Goal: Check status: Check status

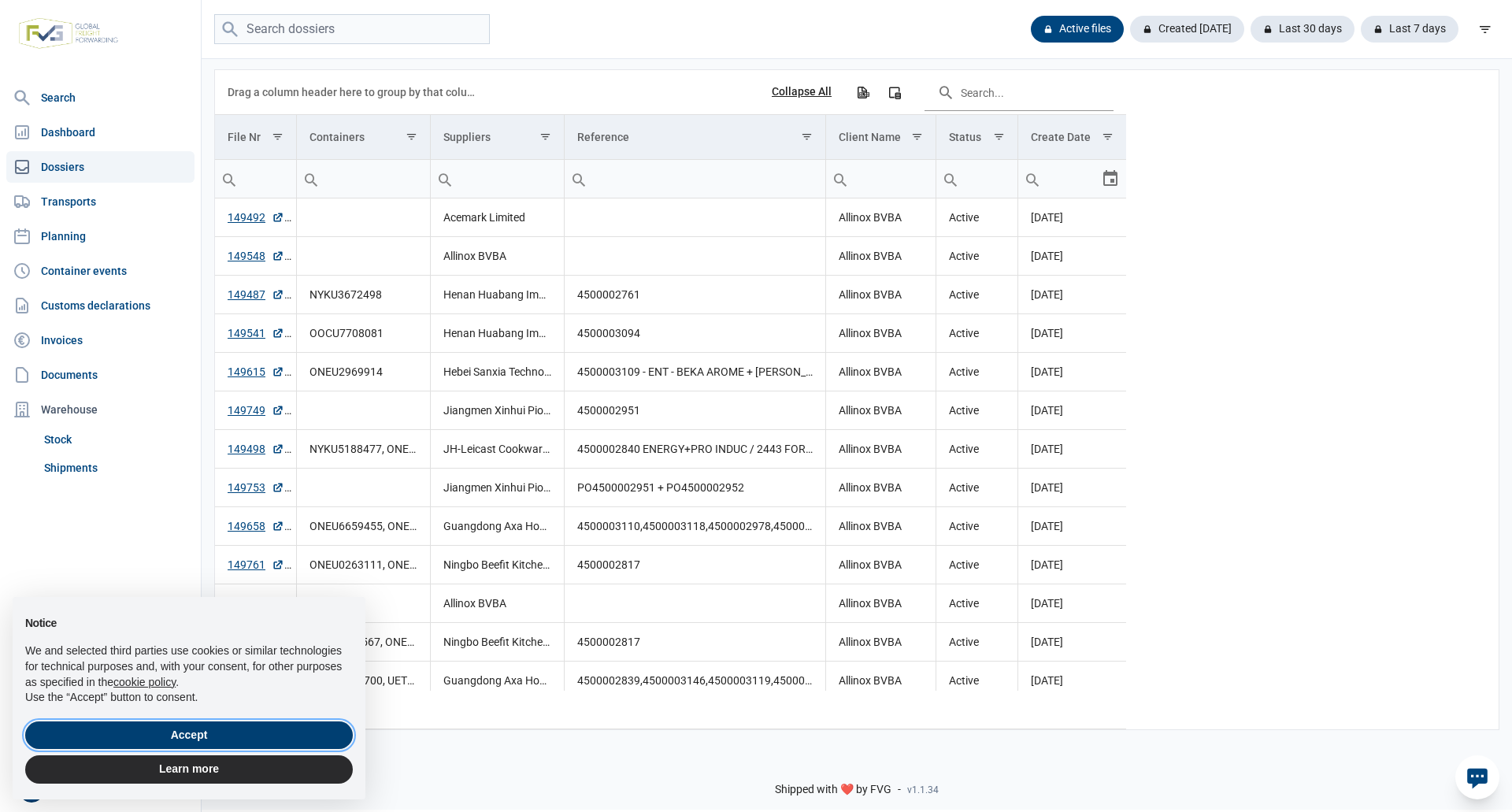
click at [279, 731] on button "Accept" at bounding box center [190, 735] width 328 height 29
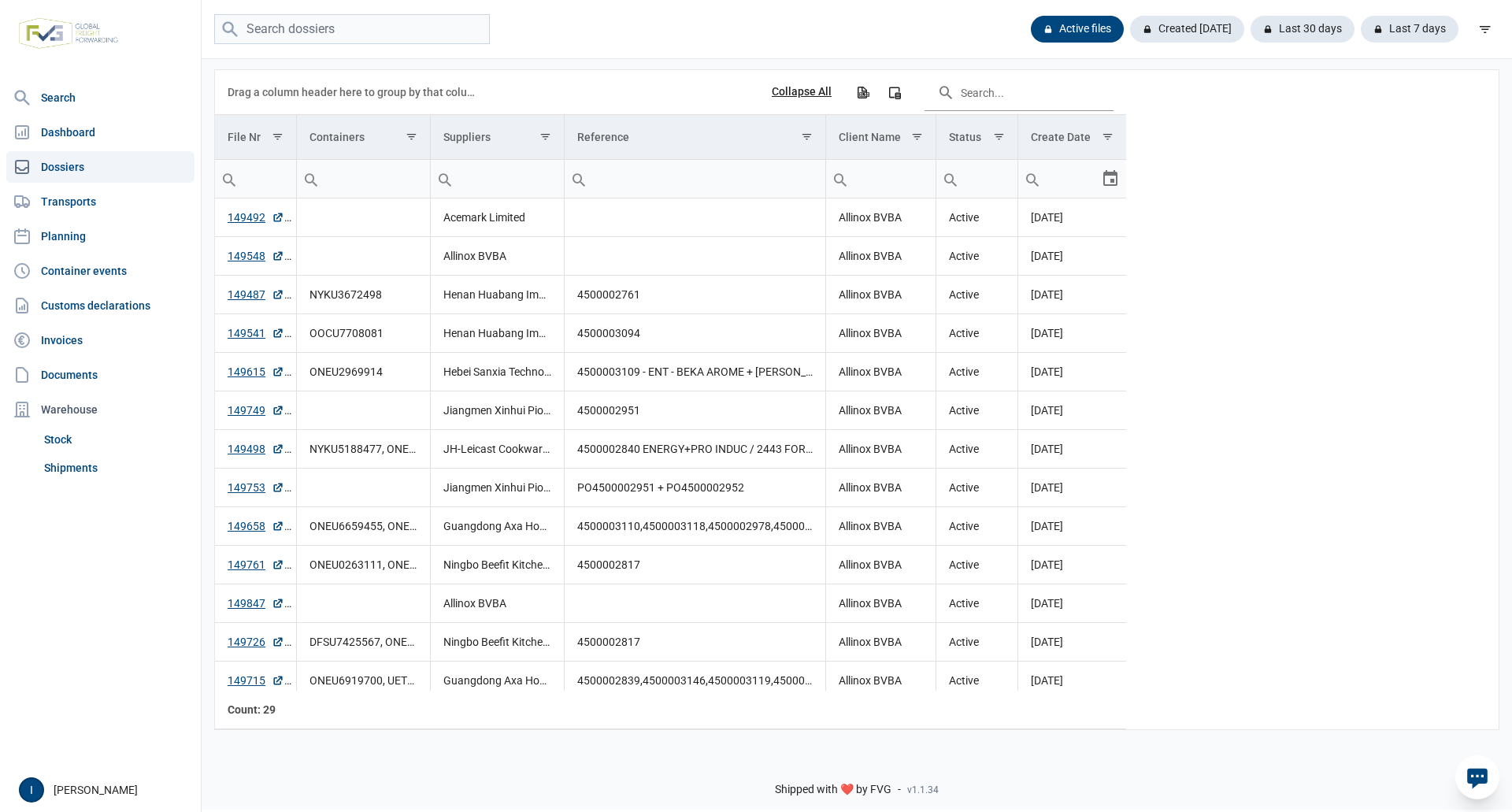
click at [68, 165] on link "Dossiers" at bounding box center [100, 167] width 188 height 32
click at [285, 29] on input "search" at bounding box center [352, 29] width 276 height 31
type input "149498"
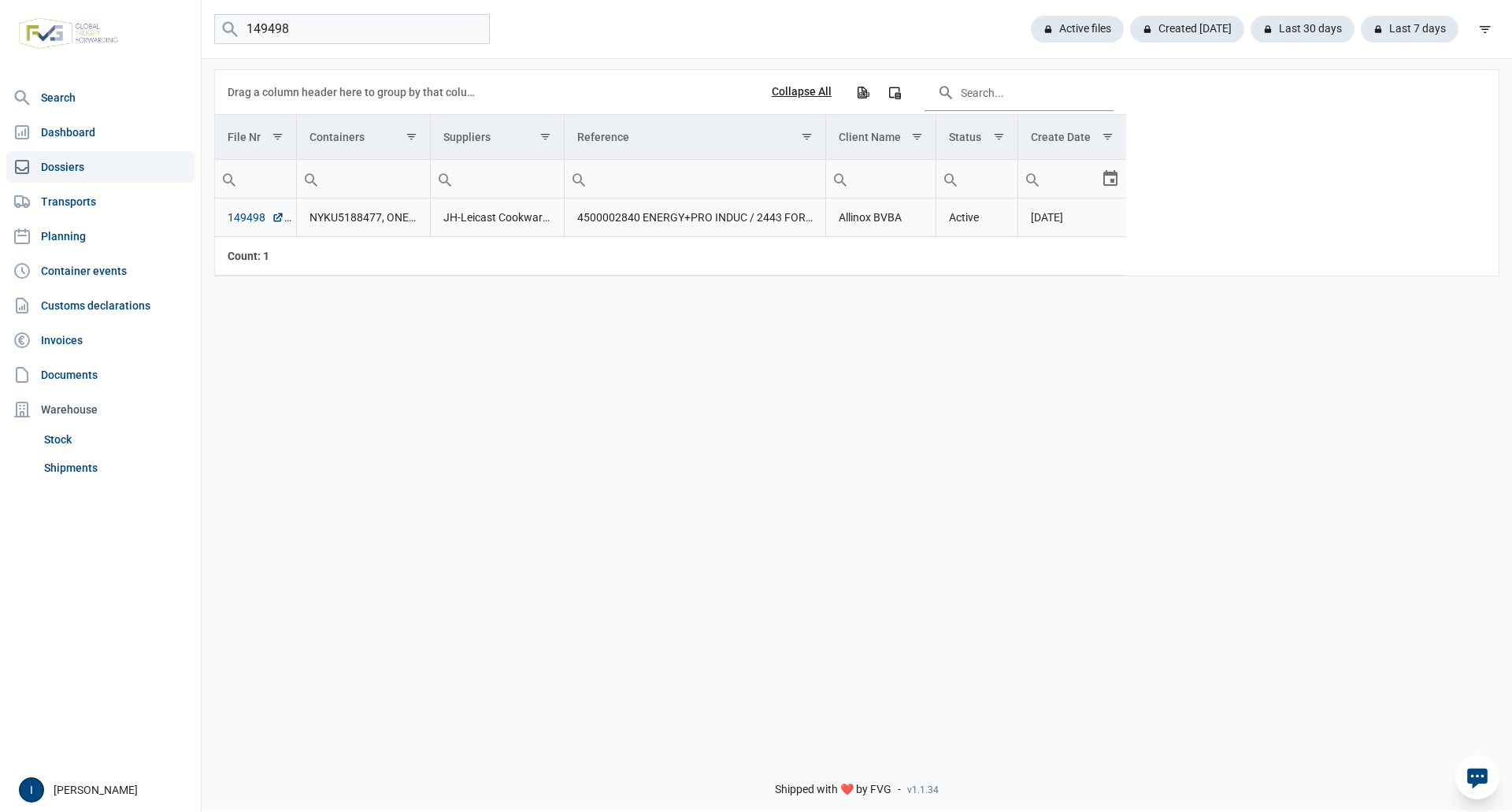
click at [258, 220] on link "149498" at bounding box center [255, 217] width 56 height 16
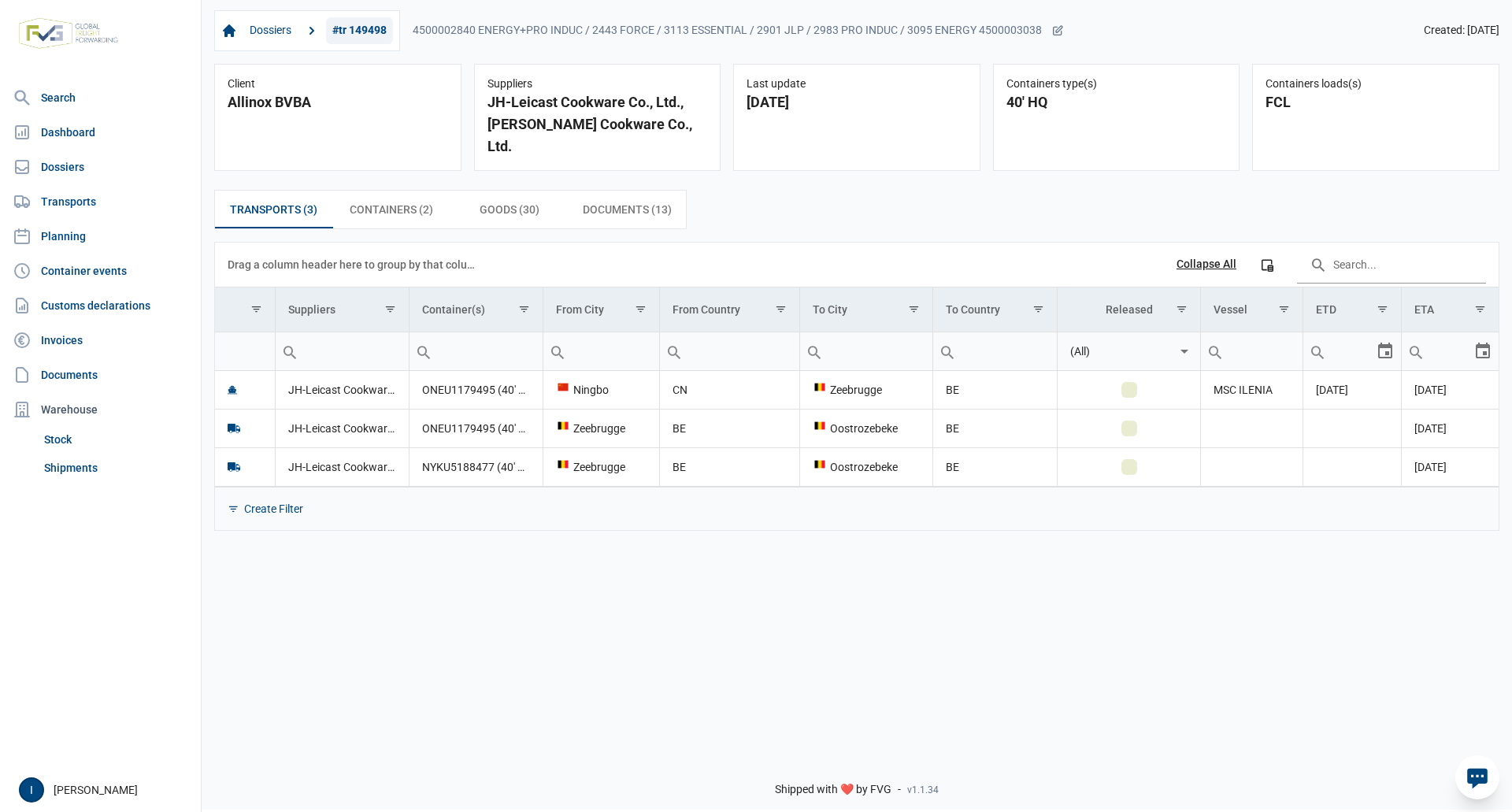
click at [350, 26] on link "#tr 149498" at bounding box center [360, 31] width 67 height 27
click at [76, 169] on link "Dossiers" at bounding box center [100, 167] width 188 height 32
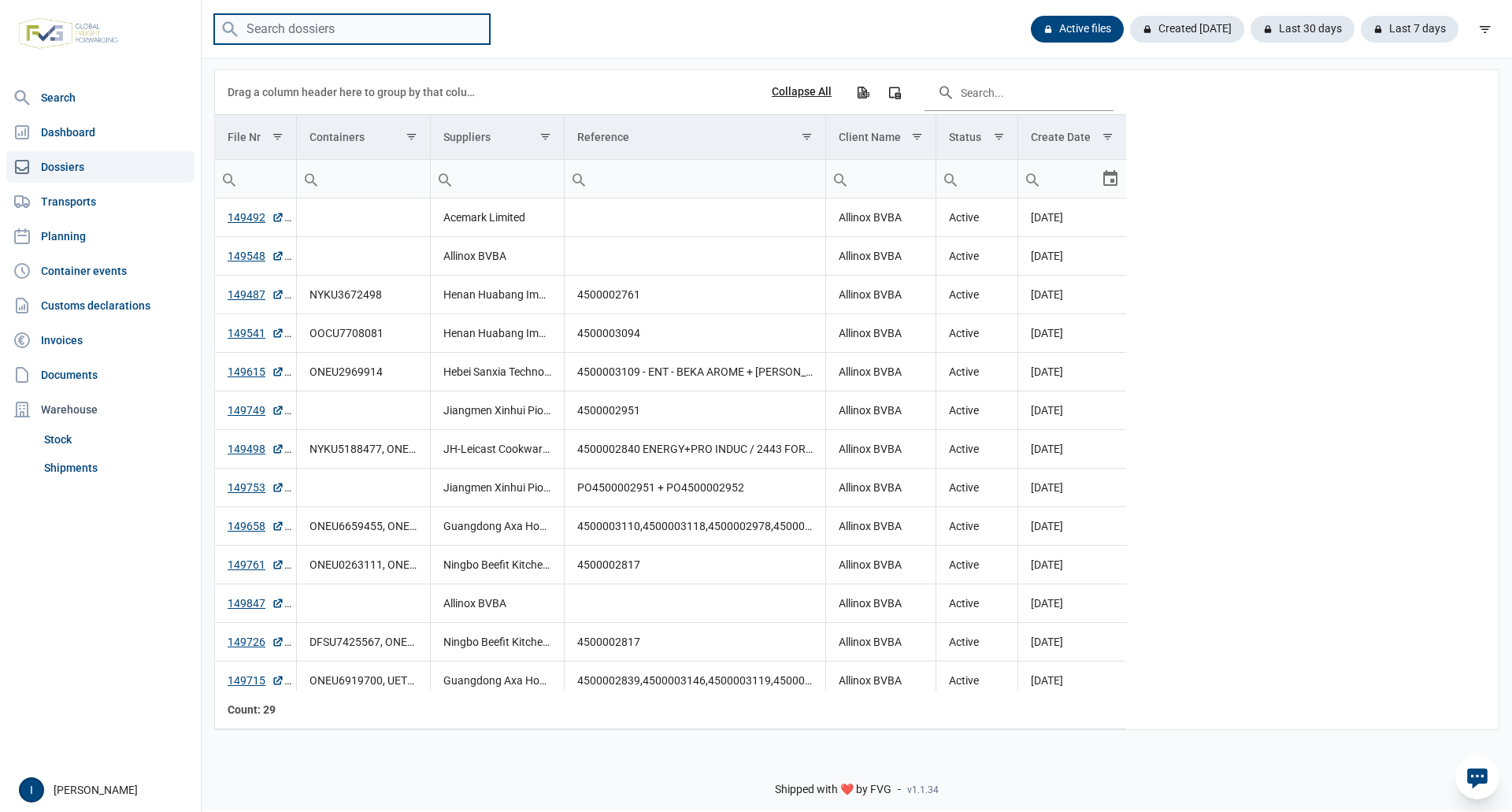
click at [278, 33] on input "search" at bounding box center [352, 29] width 276 height 31
type input "149598"
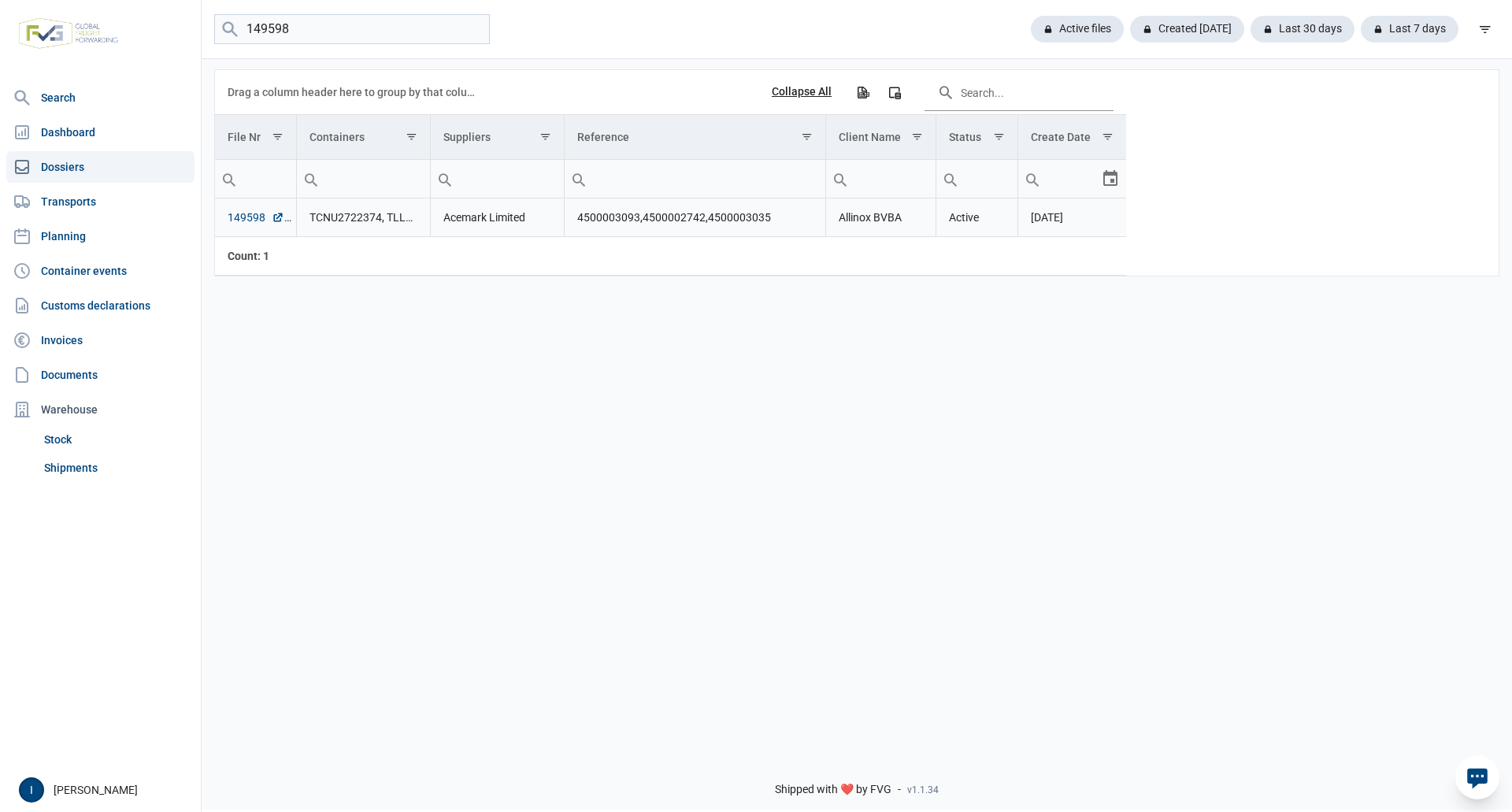
click at [245, 217] on link "149598" at bounding box center [255, 217] width 56 height 16
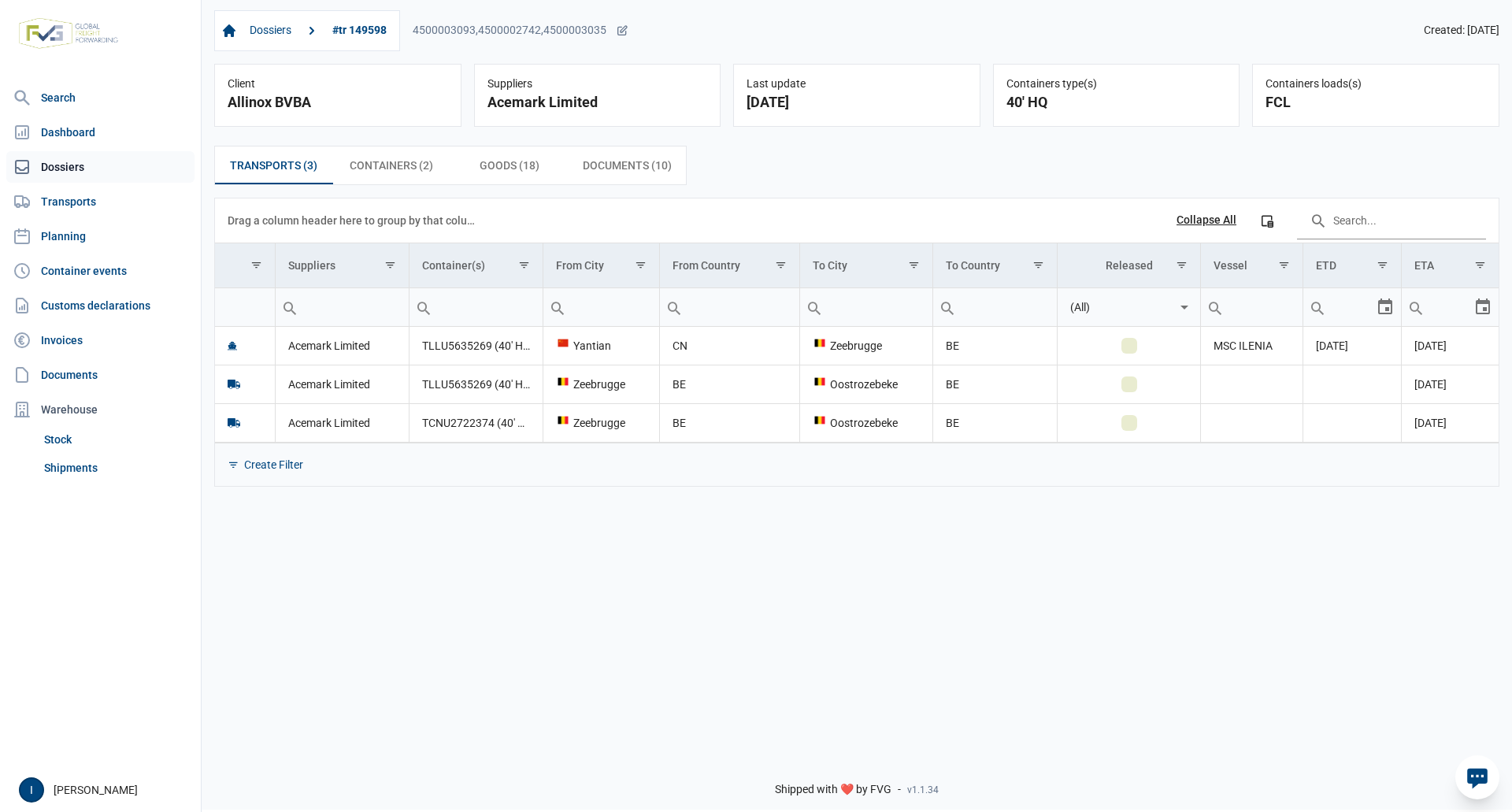
click at [68, 164] on link "Dossiers" at bounding box center [100, 167] width 188 height 32
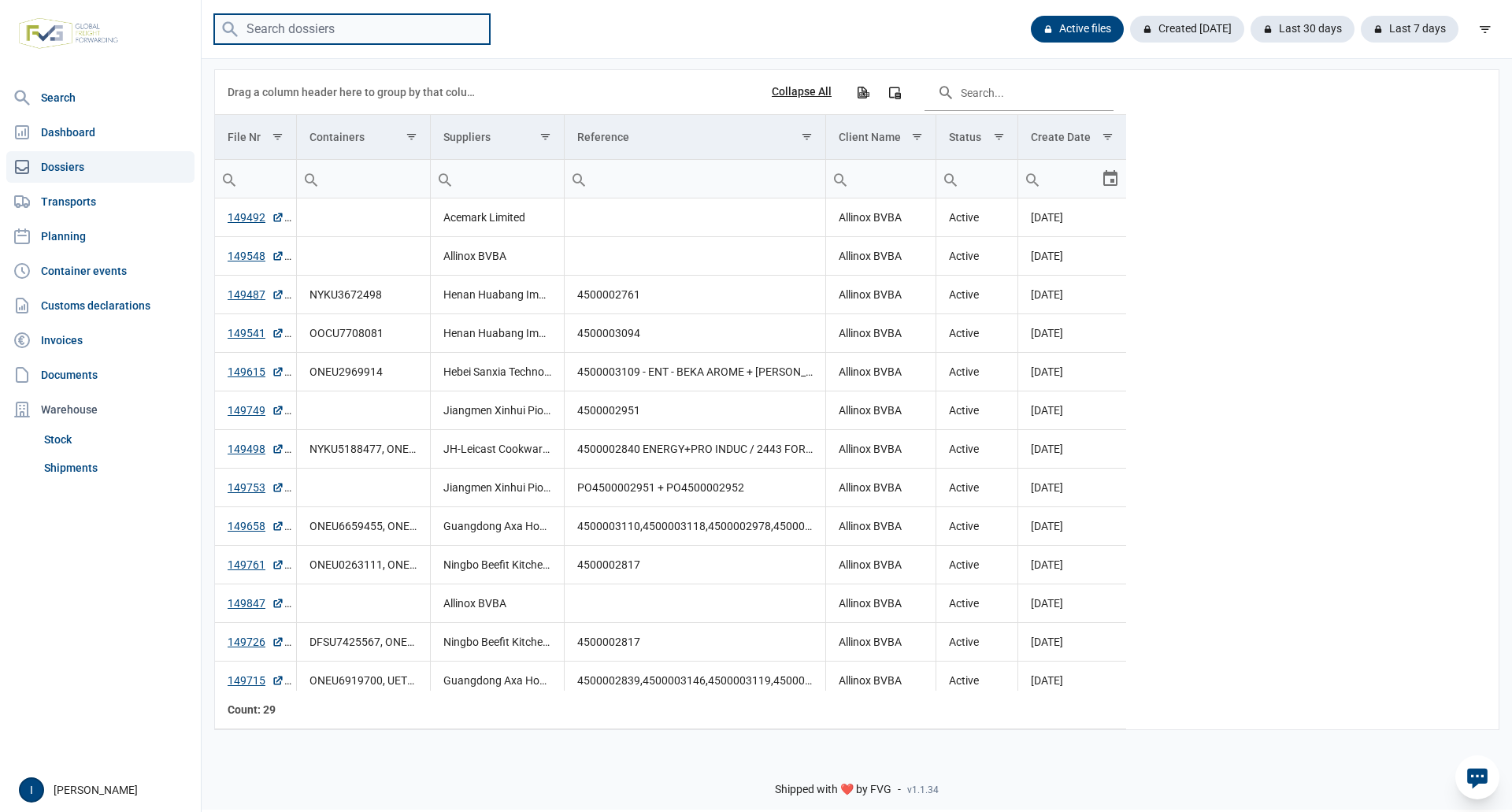
click at [298, 33] on input "search" at bounding box center [352, 29] width 276 height 31
type input "149487"
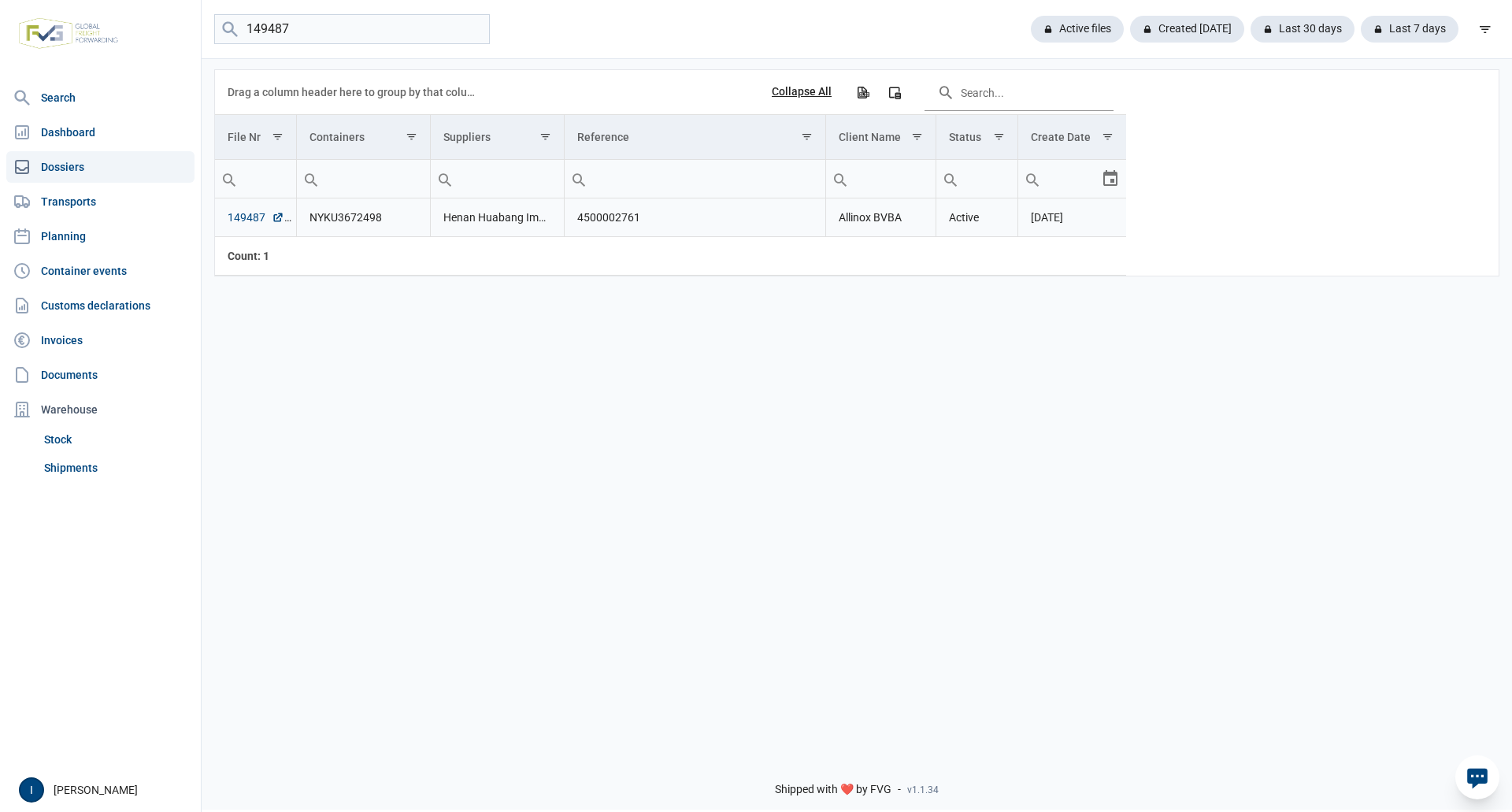
click at [252, 215] on link "149487" at bounding box center [255, 217] width 56 height 16
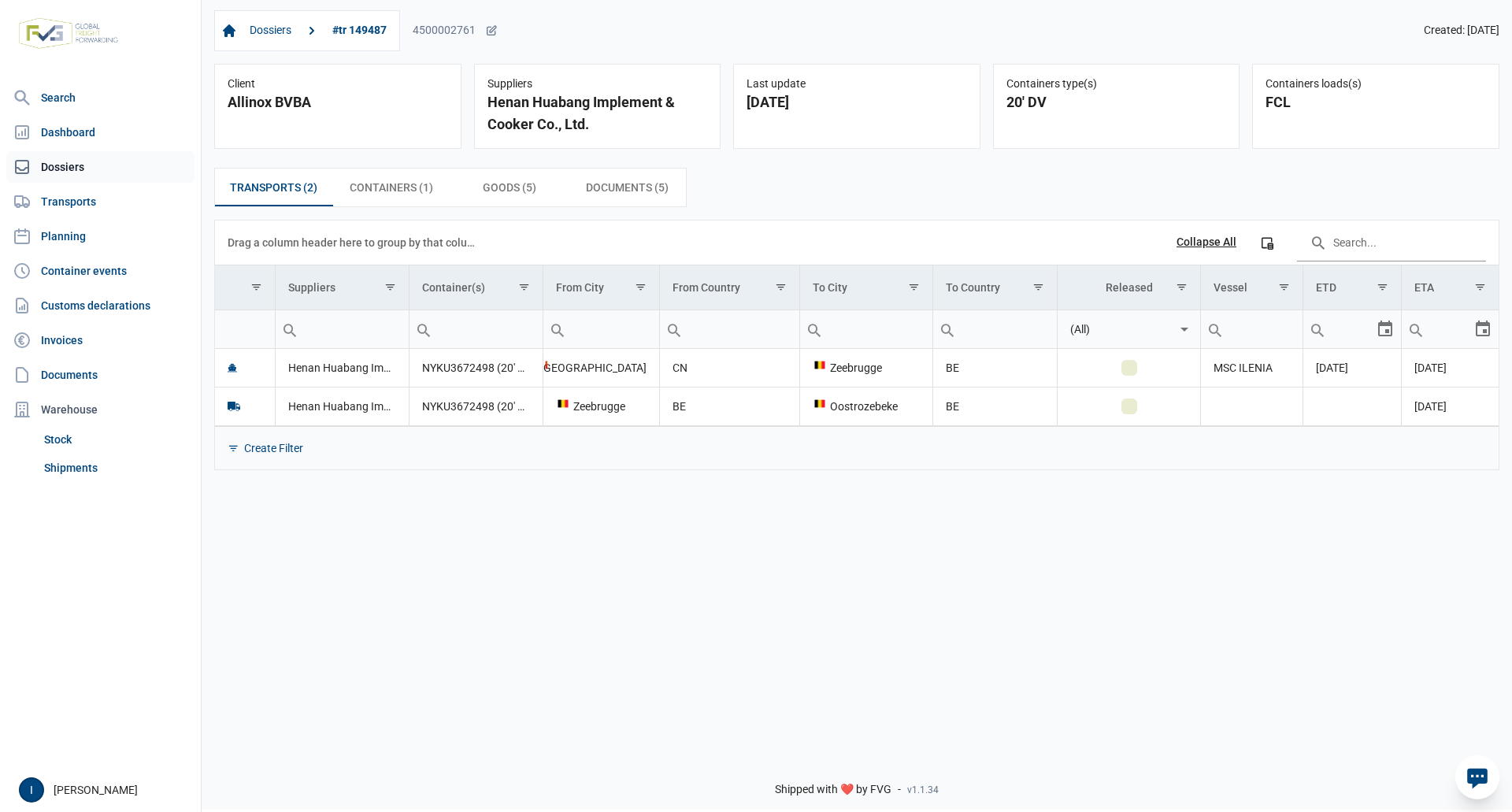
click at [72, 165] on link "Dossiers" at bounding box center [100, 167] width 188 height 32
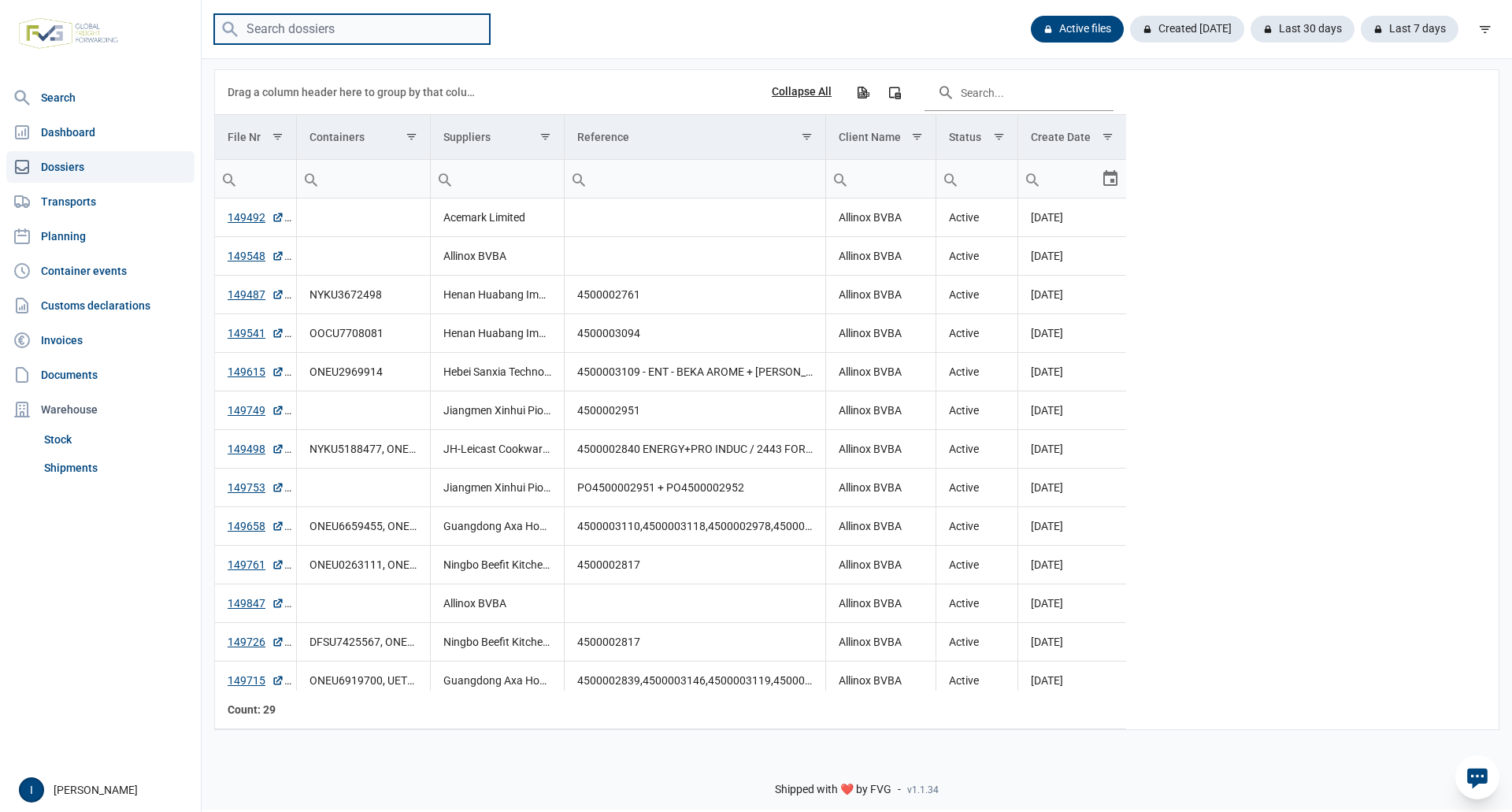
click at [341, 32] on input "search" at bounding box center [352, 29] width 276 height 31
type input "149498"
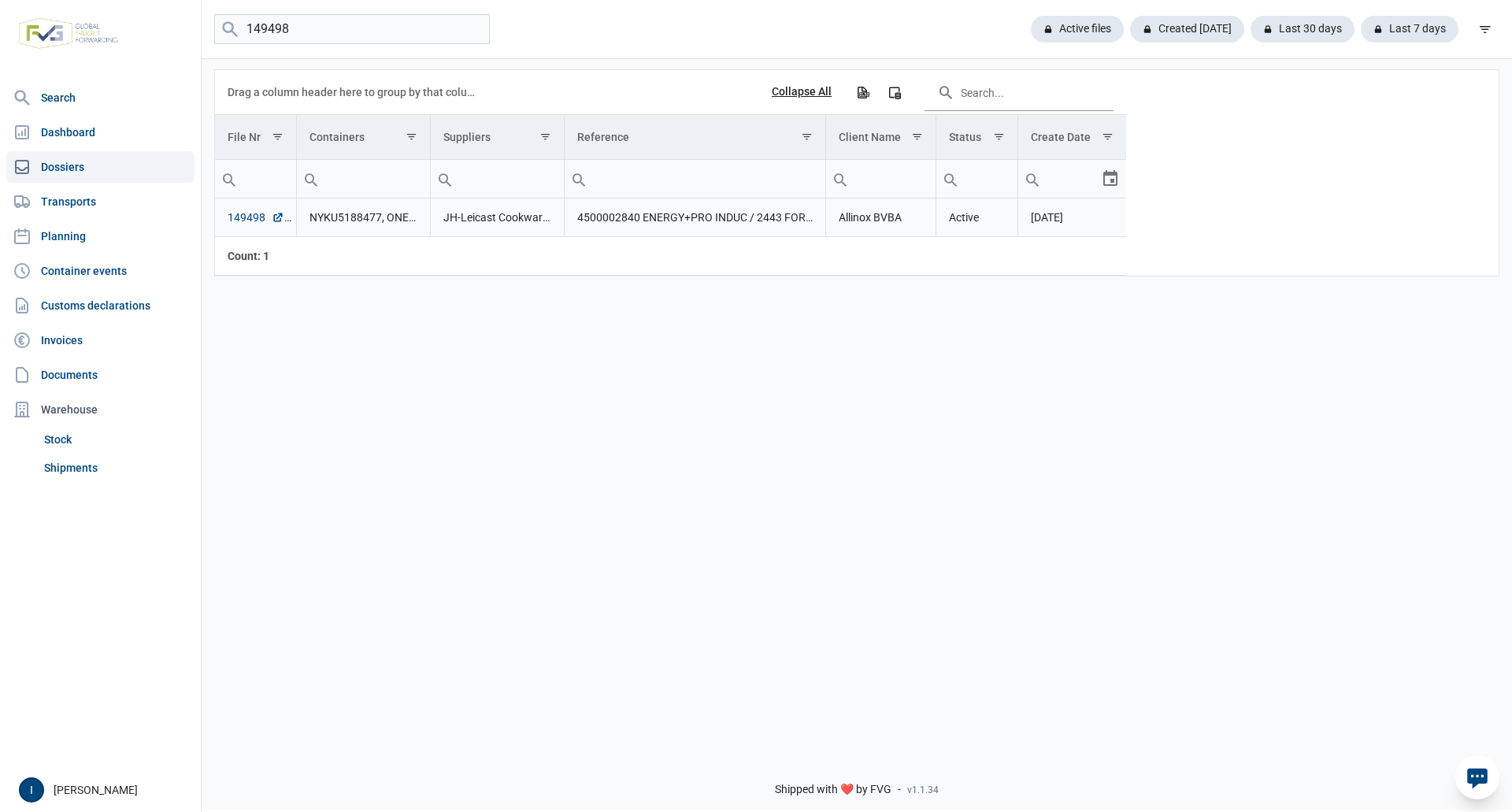
click at [250, 215] on link "149498" at bounding box center [255, 217] width 56 height 16
